Goal: Task Accomplishment & Management: Use online tool/utility

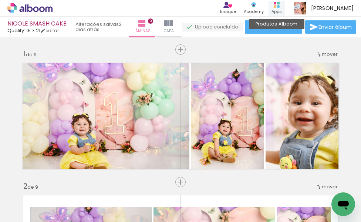
click at [277, 5] on rect at bounding box center [275, 6] width 3 height 3
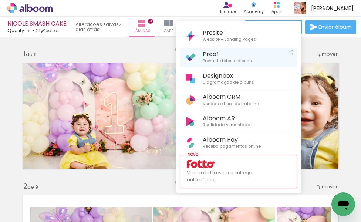
click at [220, 59] on span "Prova de fotos e álbuns" at bounding box center [227, 61] width 49 height 7
